Goal: Complete application form: Complete application form

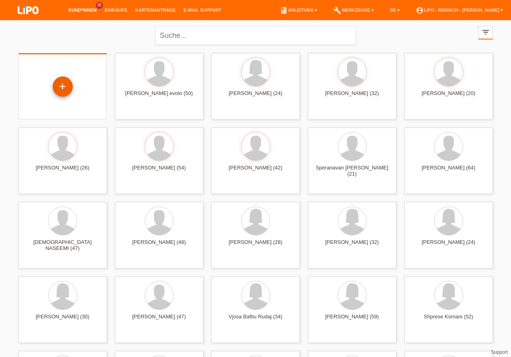
click at [66, 89] on div "+" at bounding box center [62, 87] width 19 height 14
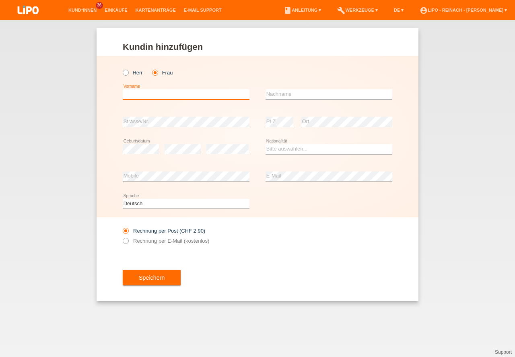
click at [146, 97] on input "text" at bounding box center [186, 94] width 127 height 10
click at [122, 68] on icon at bounding box center [122, 68] width 0 height 0
click at [127, 73] on input "Herr" at bounding box center [125, 72] width 5 height 5
radio input "true"
click at [134, 95] on input "text" at bounding box center [186, 94] width 127 height 10
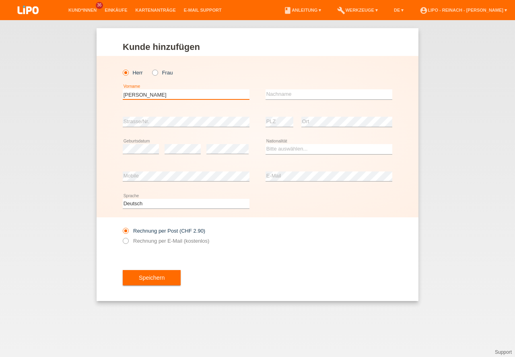
type input "Agim"
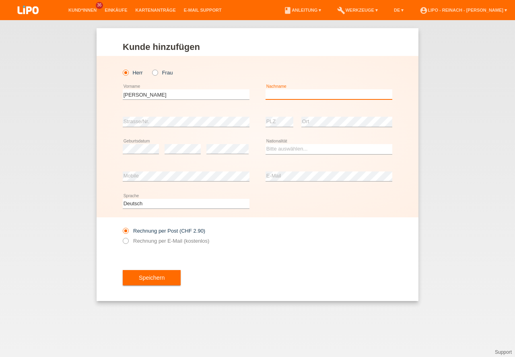
click at [303, 96] on input "text" at bounding box center [329, 94] width 127 height 10
type input "Hoxhaj"
click at [296, 153] on select "Bitte auswählen... Schweiz Deutschland Liechtenstein Österreich ------------ Af…" at bounding box center [329, 149] width 127 height 10
select select "CH"
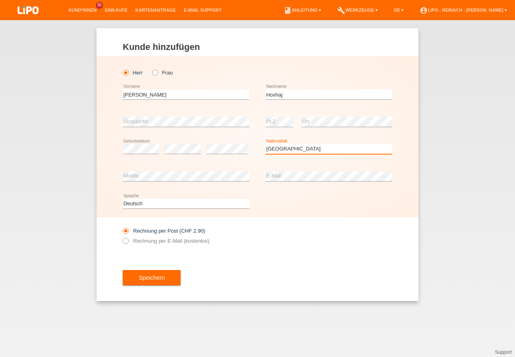
click at [0, 0] on option "Schweiz" at bounding box center [0, 0] width 0 height 0
click at [139, 182] on div "error Mobile" at bounding box center [186, 176] width 127 height 27
click at [315, 246] on div "Rechnung per Post (CHF 2.90) Rechnung per E-Mail (kostenlos)" at bounding box center [258, 235] width 270 height 37
click at [122, 237] on icon at bounding box center [122, 237] width 0 height 0
click at [126, 241] on input "Rechnung per E-Mail (kostenlos)" at bounding box center [125, 243] width 5 height 10
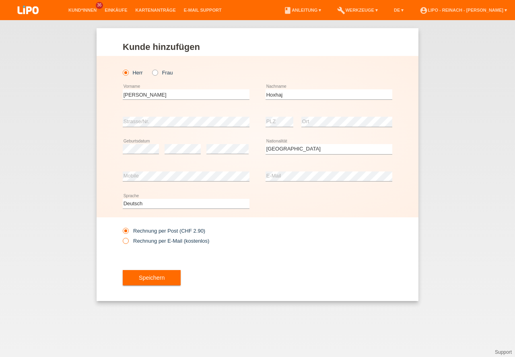
radio input "true"
click at [160, 284] on button "Speichern" at bounding box center [152, 277] width 58 height 15
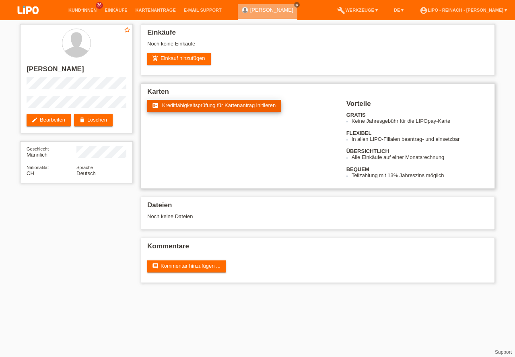
click at [213, 107] on span "Kreditfähigkeitsprüfung für Kartenantrag initiieren" at bounding box center [219, 105] width 114 height 6
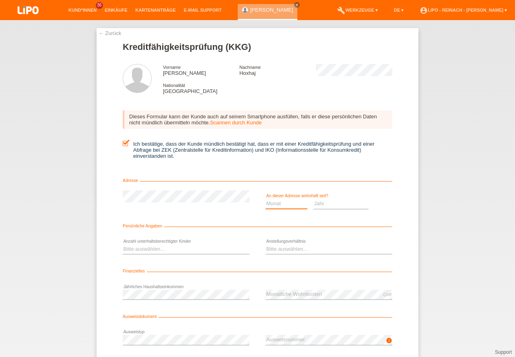
click at [277, 205] on select "Monat 01 02 03 04 05 06 07 08 09 10" at bounding box center [287, 204] width 42 height 10
select select "01"
click at [0, 0] on option "01" at bounding box center [0, 0] width 0 height 0
click at [330, 206] on select "Jahr 2025 2024 2023 2022 2021 2020 2019 2018 2017 2016 2015 2014 2013 2012 2011…" at bounding box center [341, 204] width 56 height 10
select select "2017"
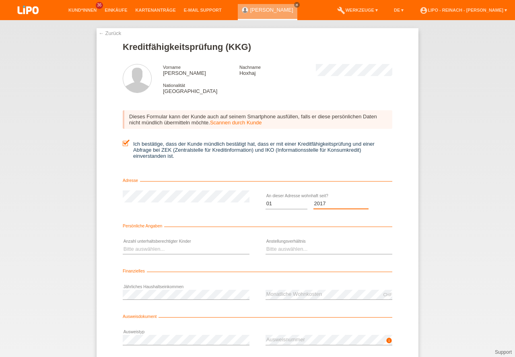
click at [0, 0] on option "2017" at bounding box center [0, 0] width 0 height 0
click at [152, 250] on select "Bitte auswählen... 0 1 2 3 4 5 6 7 8 9" at bounding box center [186, 249] width 127 height 10
select select "3"
click at [0, 0] on option "3" at bounding box center [0, 0] width 0 height 0
click at [287, 246] on select "Bitte auswählen... Unbefristet Befristet Lehrling/Student Pensioniert Nicht arb…" at bounding box center [329, 249] width 127 height 10
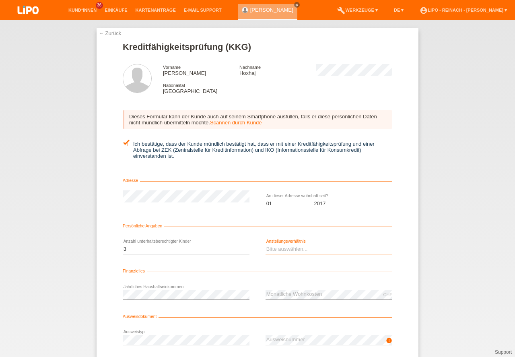
select select "UNLIMITED"
click at [0, 0] on option "Unbefristet" at bounding box center [0, 0] width 0 height 0
click at [474, 275] on div "← Zurück Kreditfähigkeitsprüfung (KKG) Vorname Agim Nachname Hoxhaj Nationalitä…" at bounding box center [257, 188] width 515 height 337
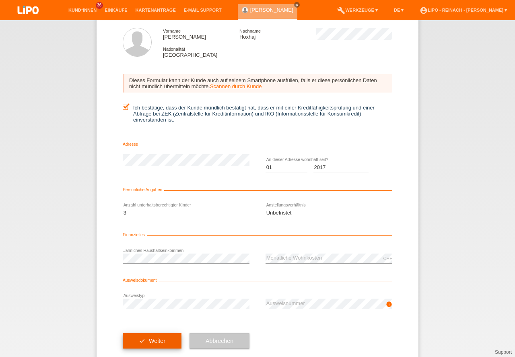
click at [150, 342] on button "check Weiter" at bounding box center [152, 340] width 59 height 15
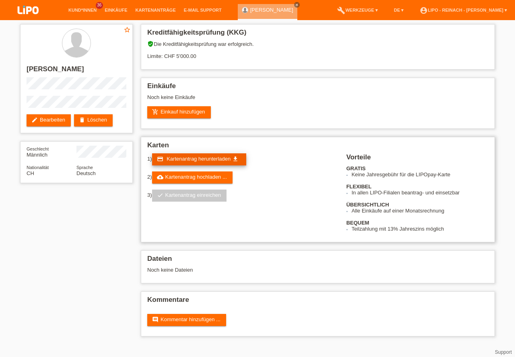
click at [187, 160] on span "Kartenantrag herunterladen" at bounding box center [199, 159] width 64 height 6
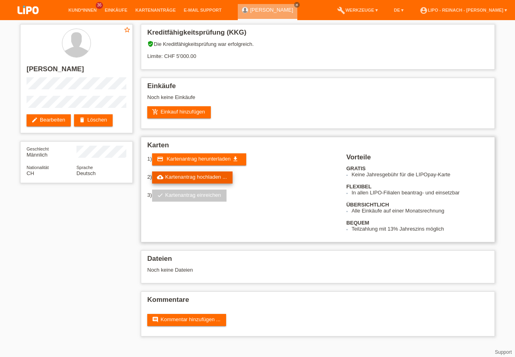
click at [204, 176] on link "cloud_upload Kartenantrag hochladen ..." at bounding box center [192, 177] width 80 height 12
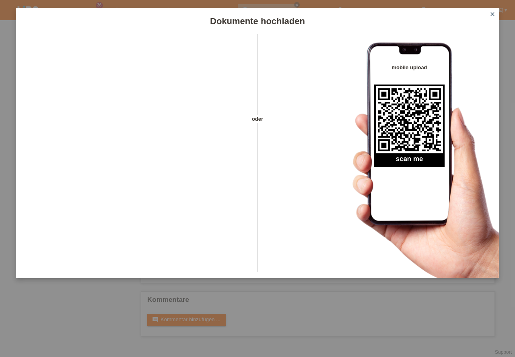
click at [492, 14] on icon "close" at bounding box center [492, 14] width 6 height 6
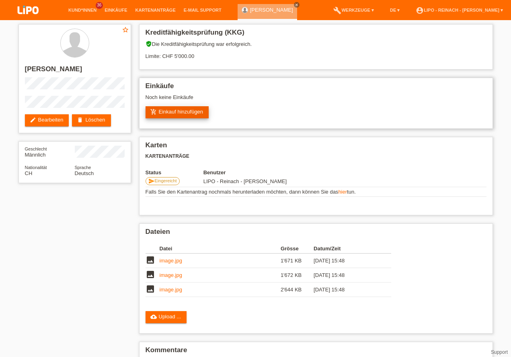
click at [174, 114] on link "add_shopping_cart Einkauf hinzufügen" at bounding box center [178, 112] width 64 height 12
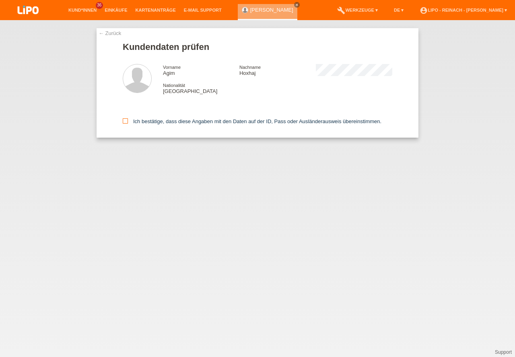
click at [124, 124] on input "Ich bestätige, dass diese Angaben mit den Daten auf der ID, Pass oder Ausländer…" at bounding box center [125, 120] width 5 height 5
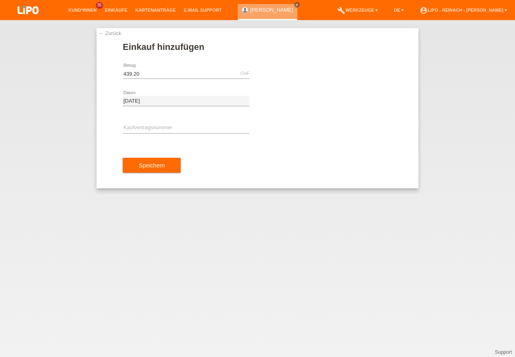
type input "439.20"
click at [153, 127] on input "text" at bounding box center [186, 128] width 127 height 10
type input "x"
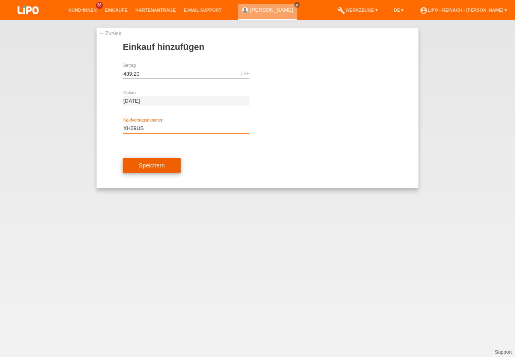
type input "XH39US"
click at [165, 165] on button "Speichern" at bounding box center [152, 165] width 58 height 15
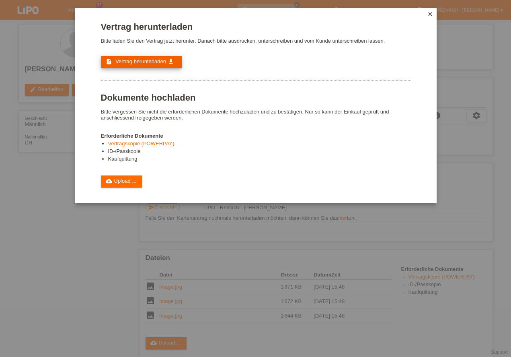
click at [117, 58] on link "description Vertrag herunterladen get_app" at bounding box center [141, 62] width 81 height 12
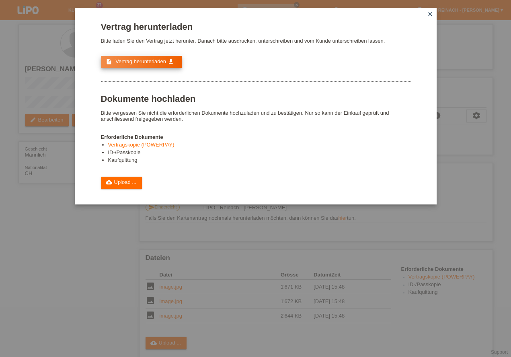
click at [124, 63] on span "Vertrag herunterladen" at bounding box center [140, 61] width 51 height 6
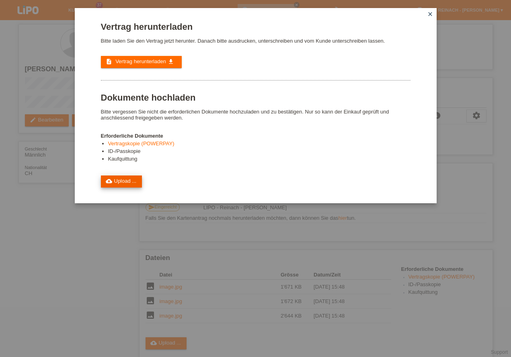
click at [124, 181] on link "cloud_upload Upload ..." at bounding box center [121, 181] width 41 height 12
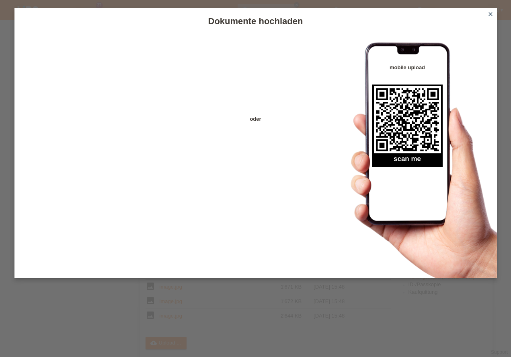
click at [491, 13] on icon "close" at bounding box center [491, 14] width 6 height 6
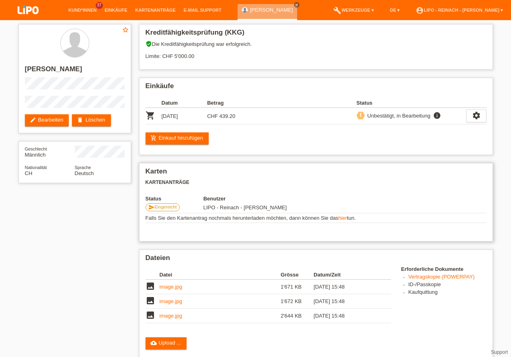
scroll to position [23, 0]
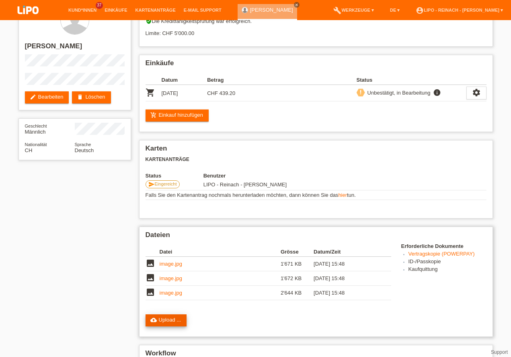
click at [155, 321] on icon "cloud_upload" at bounding box center [153, 320] width 6 height 6
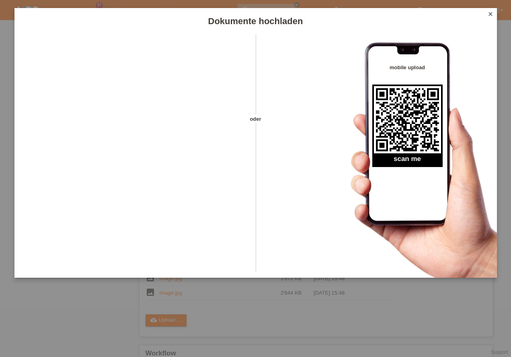
click at [494, 14] on link "close" at bounding box center [491, 14] width 10 height 9
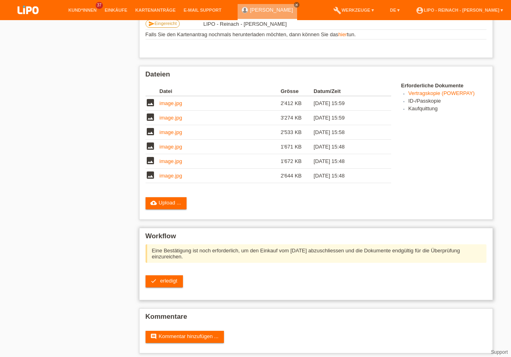
scroll to position [188, 0]
click at [169, 278] on span "erledigt" at bounding box center [168, 281] width 17 height 6
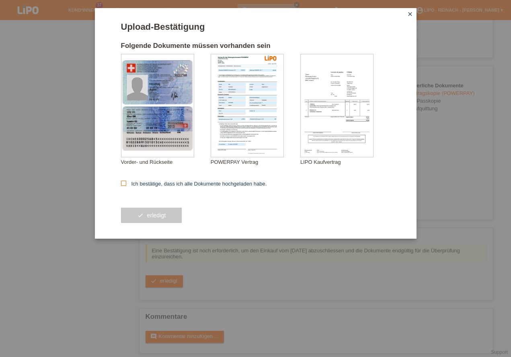
click at [126, 184] on icon at bounding box center [123, 183] width 5 height 5
click at [126, 184] on input "Ich bestätige, dass ich alle Dokumente hochgeladen habe." at bounding box center [123, 183] width 5 height 5
checkbox input "true"
click at [145, 216] on button "check erledigt" at bounding box center [151, 215] width 61 height 15
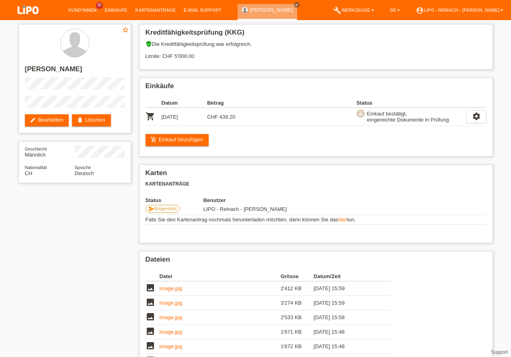
click at [23, 9] on img at bounding box center [28, 10] width 40 height 21
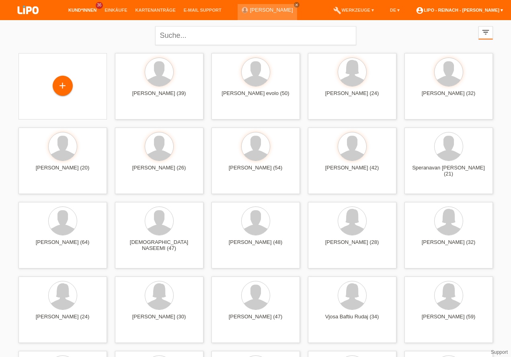
click at [488, 9] on link "account_circle LIPO - Reinach - Thomas Bauer ▾" at bounding box center [459, 10] width 95 height 5
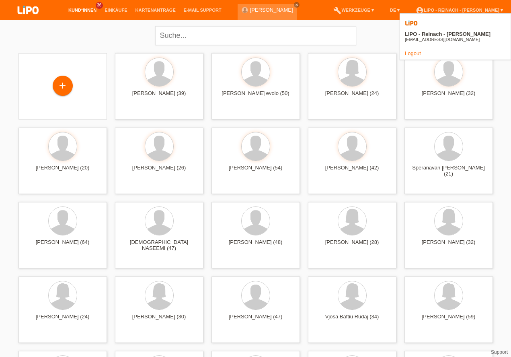
click at [414, 50] on link "Logout" at bounding box center [413, 53] width 16 height 6
